Goal: Communication & Community: Share content

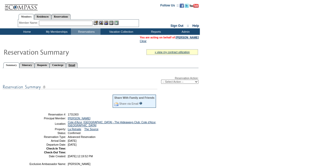
click at [78, 65] on link "Detail" at bounding box center [72, 64] width 12 height 5
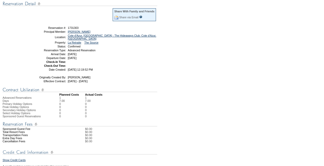
scroll to position [77, 0]
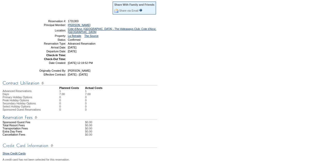
click at [16, 46] on div "Share With Family and Friends Share via Email Share Reservation Information Ple…" at bounding box center [101, 133] width 196 height 284
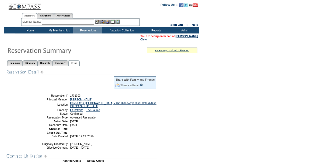
scroll to position [0, 0]
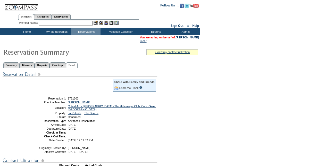
click at [57, 22] on input "text" at bounding box center [66, 23] width 54 height 5
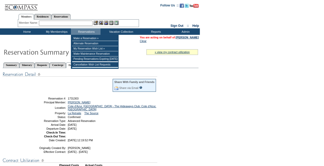
click at [74, 24] on input "text" at bounding box center [66, 23] width 54 height 5
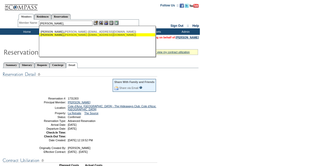
click at [89, 36] on div "Petersen, Elaine (repetersen@comcast.net)" at bounding box center [96, 34] width 113 height 3
type input "Petersen, Elaine (repetersen@comcast.net)"
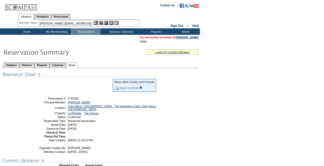
click at [108, 23] on img at bounding box center [106, 23] width 4 height 4
click at [101, 23] on img at bounding box center [101, 23] width 4 height 4
